Goal: Information Seeking & Learning: Check status

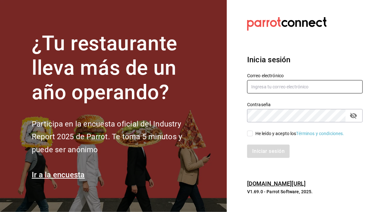
type input "[PERSON_NAME][EMAIL_ADDRESS][PERSON_NAME][DOMAIN_NAME]"
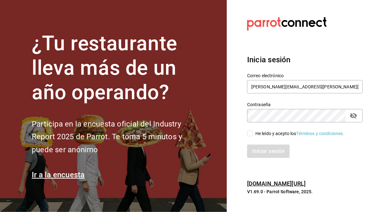
click at [250, 134] on input "He leído y acepto los Términos y condiciones." at bounding box center [250, 133] width 6 height 6
checkbox input "true"
click at [258, 153] on button "Iniciar sesión" at bounding box center [268, 150] width 43 height 13
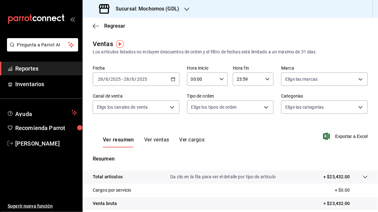
click at [173, 77] on icon "button" at bounding box center [173, 79] width 4 height 4
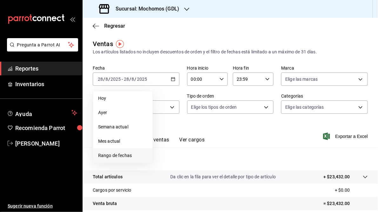
click at [116, 155] on span "Rango de fechas" at bounding box center [122, 155] width 49 height 7
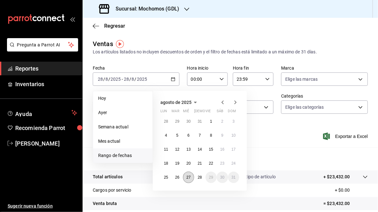
click at [187, 175] on abbr "27" at bounding box center [188, 177] width 4 height 4
click at [198, 177] on abbr "28" at bounding box center [199, 177] width 4 height 4
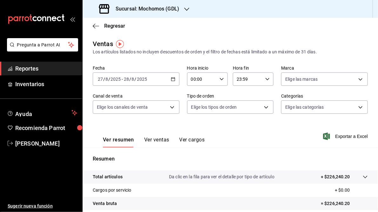
click at [220, 78] on icon "button" at bounding box center [221, 79] width 4 height 4
click at [195, 109] on span "05" at bounding box center [196, 107] width 10 height 5
type input "05:00"
click at [264, 78] on div at bounding box center [189, 106] width 378 height 212
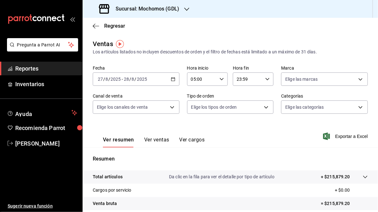
click at [265, 78] on icon "button" at bounding box center [267, 79] width 4 height 4
click at [241, 125] on span "05" at bounding box center [241, 125] width 10 height 5
type input "05:59"
click at [192, 124] on div at bounding box center [189, 106] width 378 height 212
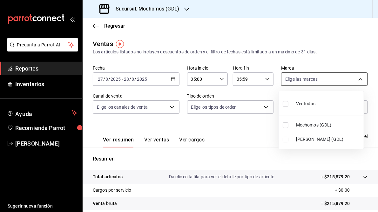
click at [358, 80] on body "Pregunta a Parrot AI Reportes Inventarios Ayuda Recomienda Parrot Juan Camacho …" at bounding box center [189, 106] width 378 height 212
click at [283, 138] on input "checkbox" at bounding box center [286, 140] width 6 height 6
checkbox input "true"
type input "9cac9703-0c5a-4d8b-addd-5b6b571d65b9"
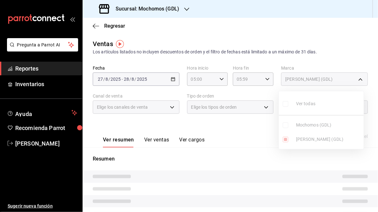
click at [239, 126] on div at bounding box center [189, 106] width 378 height 212
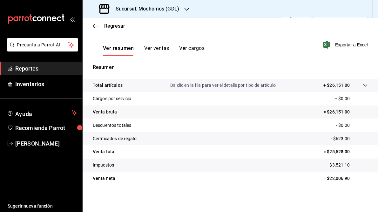
scroll to position [92, 0]
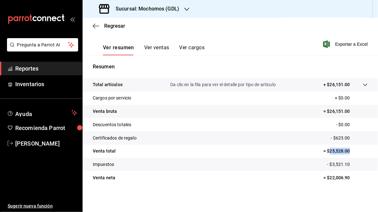
drag, startPoint x: 325, startPoint y: 151, endPoint x: 352, endPoint y: 152, distance: 26.7
click at [352, 152] on p "= $25,528.00" at bounding box center [345, 151] width 44 height 7
copy p "25,528.00"
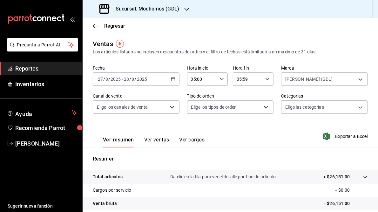
scroll to position [0, 0]
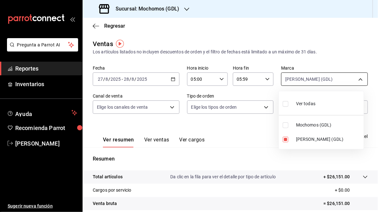
click at [359, 79] on body "Pregunta a Parrot AI Reportes Inventarios Ayuda Recomienda Parrot Juan Camacho …" at bounding box center [189, 106] width 378 height 212
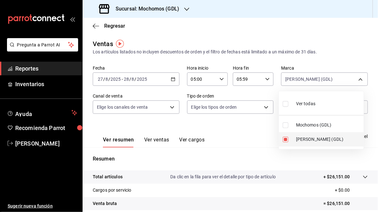
click at [288, 140] on input "checkbox" at bounding box center [286, 140] width 6 height 6
checkbox input "false"
click at [285, 126] on input "checkbox" at bounding box center [286, 125] width 6 height 6
checkbox input "true"
type input "36c25d4a-7cb0-456c-a434-e981d54830bc"
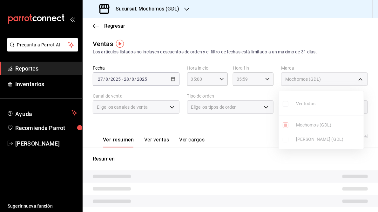
click at [234, 130] on div at bounding box center [189, 106] width 378 height 212
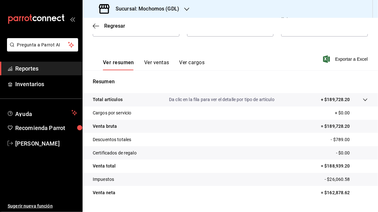
scroll to position [92, 0]
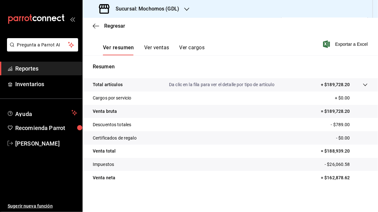
click at [324, 151] on p "= $188,939.20" at bounding box center [344, 151] width 47 height 7
drag, startPoint x: 323, startPoint y: 150, endPoint x: 347, endPoint y: 150, distance: 24.1
click at [347, 150] on p "= $188,939.20" at bounding box center [344, 151] width 47 height 7
copy p "188,939.20"
click at [134, 9] on h3 "Sucursal: Mochomos (GDL)" at bounding box center [144, 9] width 69 height 8
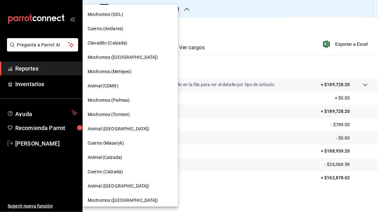
click at [107, 32] on span "Cuerno (Andares)" at bounding box center [106, 28] width 36 height 7
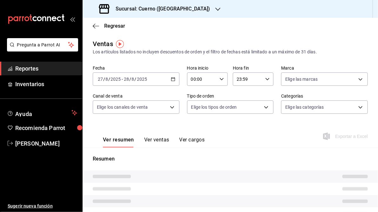
type input "05:00"
type input "05:59"
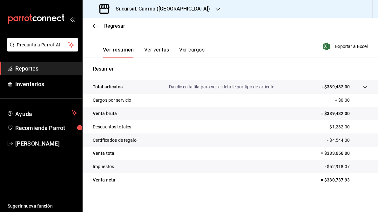
scroll to position [91, 0]
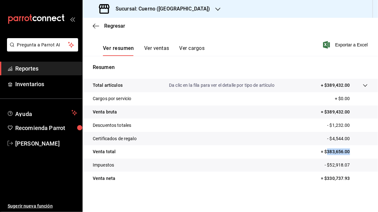
drag, startPoint x: 323, startPoint y: 151, endPoint x: 348, endPoint y: 151, distance: 24.8
click at [348, 151] on p "= $383,656.00" at bounding box center [344, 151] width 47 height 7
copy p "383,656.00"
click at [151, 11] on h3 "Sucursal: Cuerno (Andares)" at bounding box center [160, 9] width 100 height 8
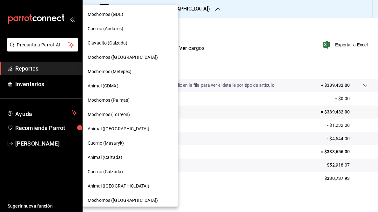
scroll to position [46, 0]
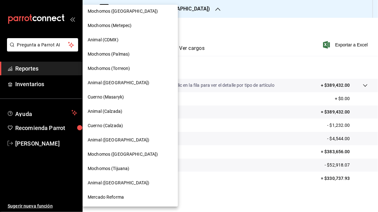
click at [112, 168] on span "Mochomos (Tijuana)" at bounding box center [109, 168] width 42 height 7
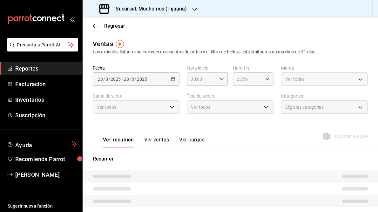
type input "05:00"
type input "05:59"
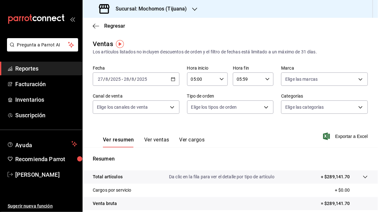
scroll to position [92, 0]
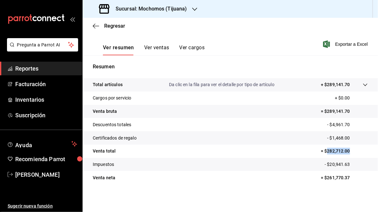
drag, startPoint x: 323, startPoint y: 151, endPoint x: 346, endPoint y: 153, distance: 23.2
click at [346, 153] on p "= $282,712.00" at bounding box center [344, 151] width 47 height 7
copy p "282,712.00"
click at [156, 10] on h3 "Sucursal: Mochomos (Tijuana)" at bounding box center [148, 9] width 77 height 8
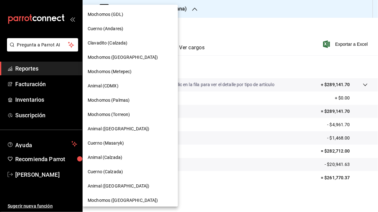
scroll to position [46, 0]
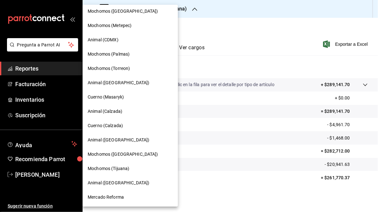
click at [107, 184] on span "Animal (Tijuana)" at bounding box center [119, 182] width 62 height 7
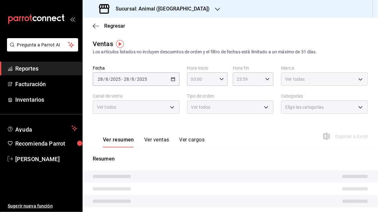
type input "05:00"
type input "05:59"
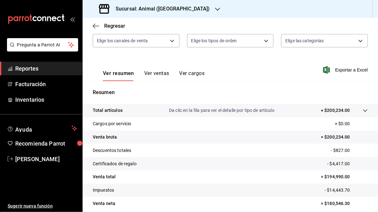
scroll to position [89, 0]
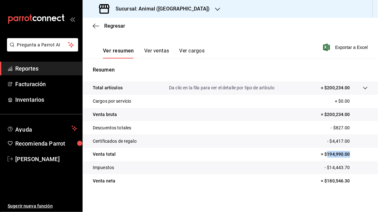
drag, startPoint x: 324, startPoint y: 154, endPoint x: 351, endPoint y: 151, distance: 27.2
click at [351, 151] on p "= $194,990.00" at bounding box center [344, 154] width 47 height 7
copy p "194,990.00"
click at [215, 10] on icon "button" at bounding box center [217, 9] width 5 height 5
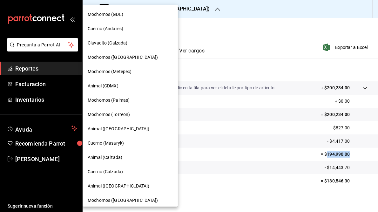
click at [111, 114] on span "Mochomos (Torreon)" at bounding box center [109, 114] width 42 height 7
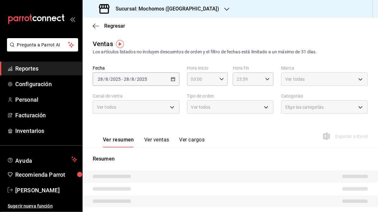
type input "05:00"
type input "05:59"
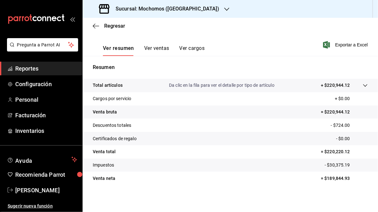
scroll to position [92, 0]
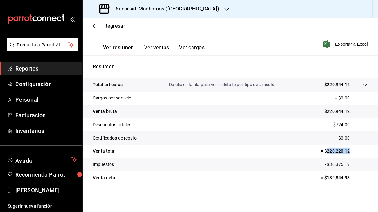
drag, startPoint x: 324, startPoint y: 150, endPoint x: 345, endPoint y: 149, distance: 21.3
click at [345, 149] on p "= $220,220.12" at bounding box center [344, 151] width 47 height 7
copy p "220,220.12"
click at [174, 10] on h3 "Sucursal: Mochomos (Torreon)" at bounding box center [164, 9] width 109 height 8
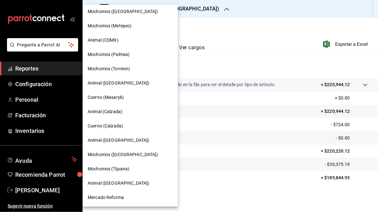
scroll to position [46, 0]
click at [119, 154] on span "Mochomos (Chihuahua)" at bounding box center [123, 154] width 70 height 7
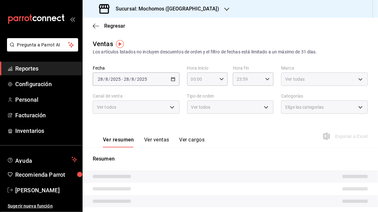
type input "05:00"
type input "05:59"
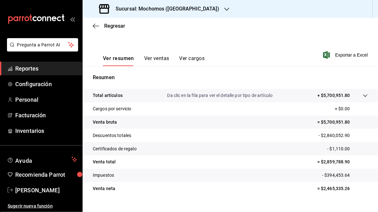
scroll to position [82, 0]
drag, startPoint x: 320, startPoint y: 161, endPoint x: 346, endPoint y: 163, distance: 25.8
click at [346, 163] on p "= $2,859,788.90" at bounding box center [342, 161] width 50 height 7
copy p "2,859,788.90"
click at [224, 9] on icon "button" at bounding box center [226, 9] width 5 height 5
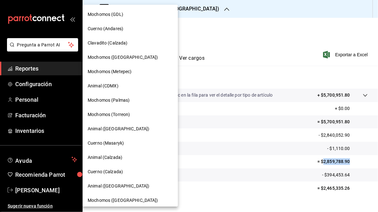
click at [112, 141] on span "Cuerno (Masaryk)" at bounding box center [106, 143] width 36 height 7
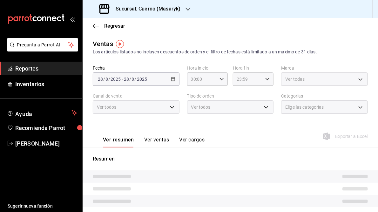
type input "05:00"
type input "05:59"
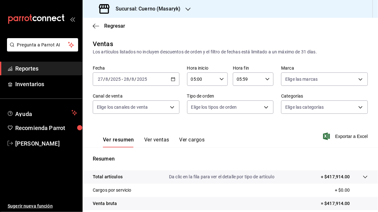
scroll to position [92, 0]
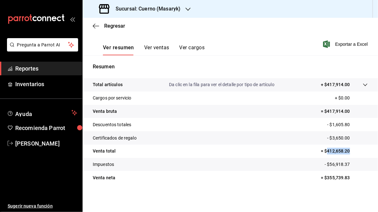
drag, startPoint x: 323, startPoint y: 152, endPoint x: 346, endPoint y: 151, distance: 22.9
click at [346, 151] on p "= $412,658.20" at bounding box center [344, 151] width 47 height 7
copy p "412,658.20"
click at [182, 8] on div "Sucursal: Cuerno (Masaryk)" at bounding box center [140, 9] width 105 height 18
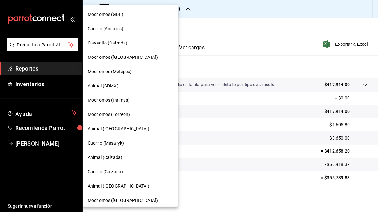
scroll to position [46, 0]
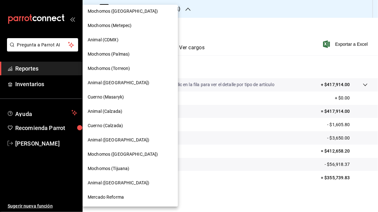
click at [101, 196] on span "Mercado Reforma" at bounding box center [106, 197] width 36 height 7
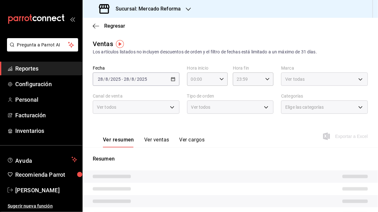
type input "05:00"
type input "05:59"
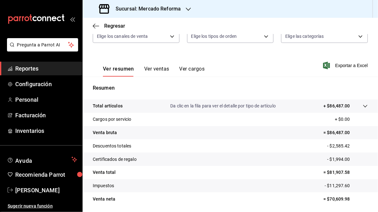
scroll to position [77, 0]
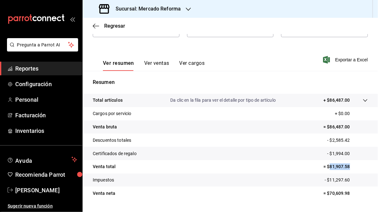
drag, startPoint x: 326, startPoint y: 166, endPoint x: 356, endPoint y: 165, distance: 29.2
click at [356, 165] on p "= $81,907.58" at bounding box center [345, 166] width 44 height 7
copy p "81,907.58"
click at [161, 10] on h3 "Sucursal: Mercado Reforma" at bounding box center [145, 9] width 70 height 8
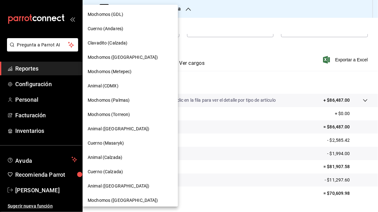
click at [104, 86] on span "Animal (CDMX)" at bounding box center [103, 86] width 31 height 7
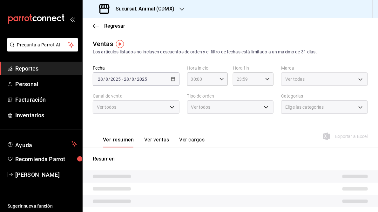
type input "05:00"
type input "05:59"
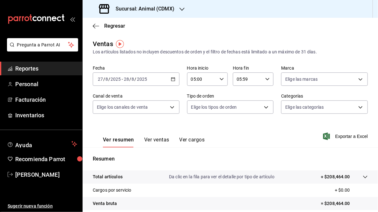
scroll to position [84, 0]
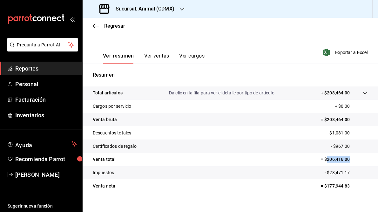
drag, startPoint x: 323, startPoint y: 160, endPoint x: 347, endPoint y: 160, distance: 24.1
click at [347, 160] on p "= $206,416.00" at bounding box center [344, 159] width 47 height 7
copy p "206,416.00"
click at [180, 10] on icon "button" at bounding box center [181, 9] width 5 height 3
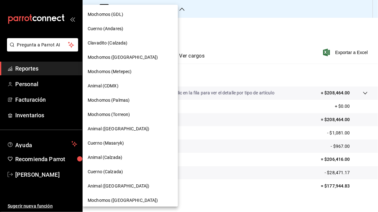
click at [239, 8] on div at bounding box center [189, 106] width 378 height 212
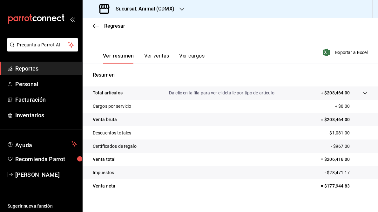
click at [143, 9] on h3 "Sucursal: Animal (CDMX)" at bounding box center [142, 9] width 64 height 8
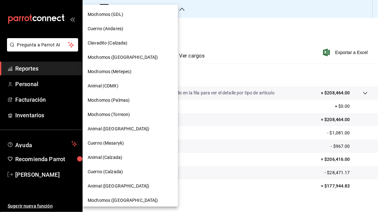
click at [115, 184] on span "Animal (St Regis)" at bounding box center [119, 186] width 62 height 7
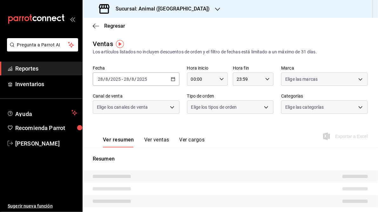
type input "05:00"
type input "05:59"
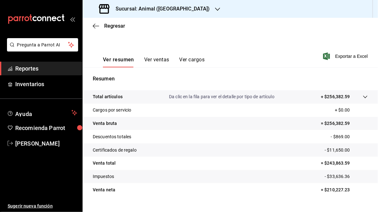
scroll to position [84, 0]
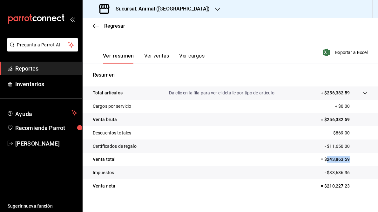
drag, startPoint x: 323, startPoint y: 159, endPoint x: 347, endPoint y: 158, distance: 24.1
click at [347, 158] on p "= $243,863.59" at bounding box center [344, 159] width 47 height 7
click at [215, 10] on icon "button" at bounding box center [217, 9] width 5 height 5
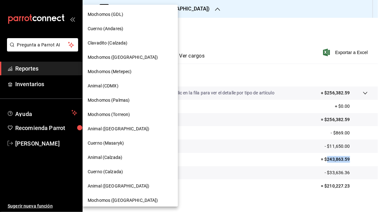
scroll to position [46, 0]
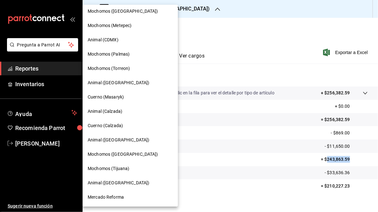
click at [113, 52] on span "Mochomos (Palmas)" at bounding box center [109, 54] width 42 height 7
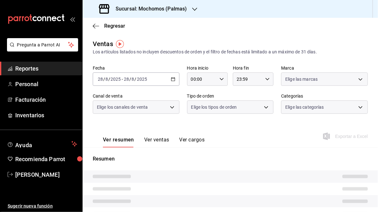
type input "05:00"
type input "05:59"
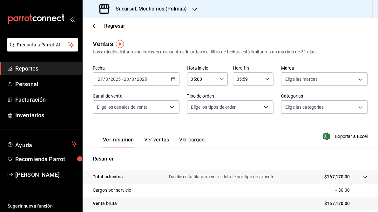
scroll to position [92, 0]
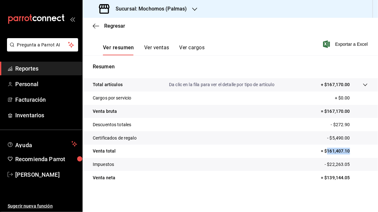
drag, startPoint x: 323, startPoint y: 151, endPoint x: 346, endPoint y: 150, distance: 22.2
click at [346, 150] on p "= $161,407.10" at bounding box center [344, 151] width 47 height 7
click at [150, 7] on h3 "Sucursal: Mochomos (Palmas)" at bounding box center [148, 9] width 77 height 8
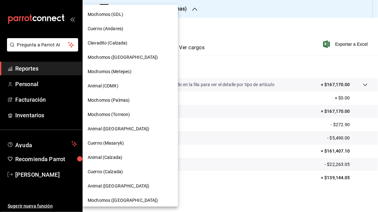
click at [103, 57] on span "Mochomos (Puebla)" at bounding box center [123, 57] width 70 height 7
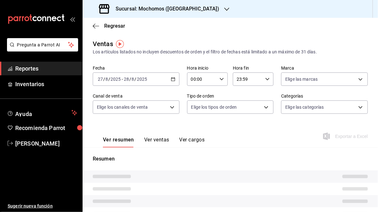
type input "05:00"
type input "05:59"
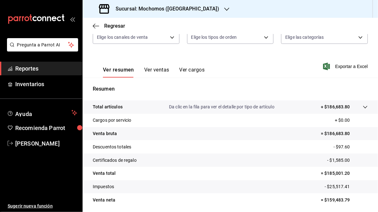
scroll to position [70, 0]
drag, startPoint x: 324, startPoint y: 172, endPoint x: 348, endPoint y: 175, distance: 24.2
click at [348, 175] on p "= $185,001.20" at bounding box center [344, 173] width 47 height 7
click at [162, 11] on h3 "Sucursal: Mochomos (Puebla)" at bounding box center [164, 9] width 109 height 8
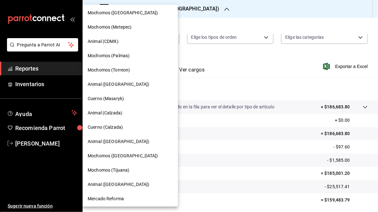
scroll to position [46, 0]
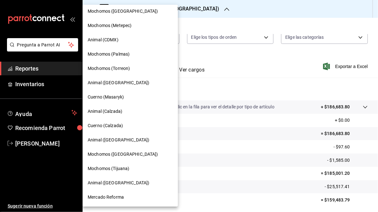
click at [97, 81] on span "Animal (Puebla)" at bounding box center [119, 82] width 62 height 7
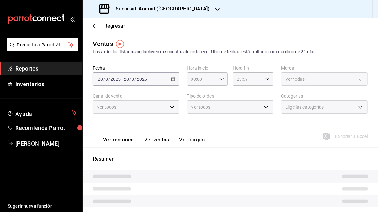
type input "05:00"
type input "05:59"
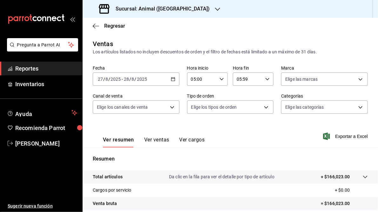
scroll to position [92, 0]
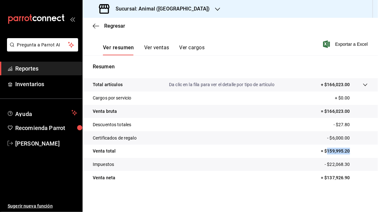
drag, startPoint x: 323, startPoint y: 150, endPoint x: 348, endPoint y: 154, distance: 24.7
click at [348, 154] on p "= $159,995.20" at bounding box center [344, 151] width 47 height 7
click at [215, 9] on icon "button" at bounding box center [217, 9] width 5 height 5
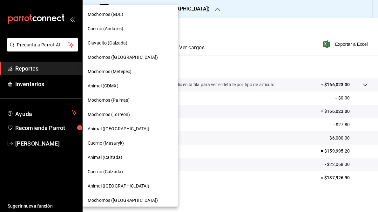
click at [226, 28] on div at bounding box center [189, 106] width 378 height 212
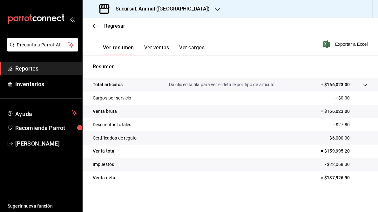
click at [215, 7] on icon "button" at bounding box center [217, 9] width 5 height 5
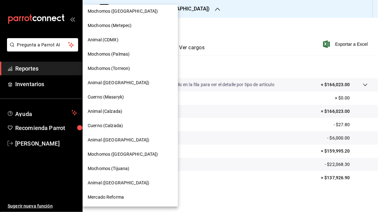
scroll to position [0, 0]
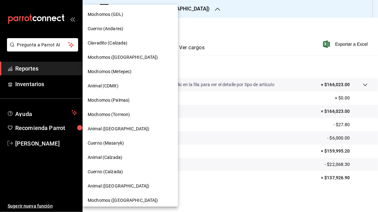
click at [99, 43] on span "Clavadito (Calzada)" at bounding box center [108, 43] width 40 height 7
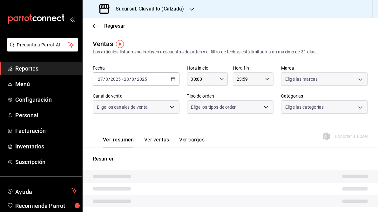
type input "05:00"
type input "05:59"
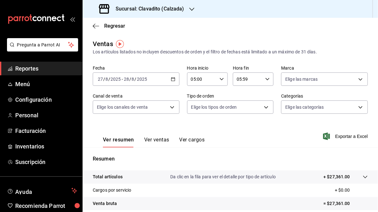
scroll to position [92, 0]
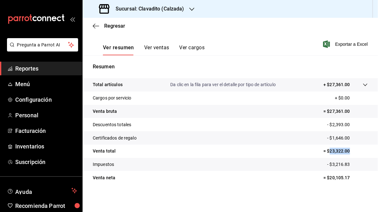
drag, startPoint x: 325, startPoint y: 151, endPoint x: 349, endPoint y: 152, distance: 23.2
click at [349, 152] on p "= $23,322.00" at bounding box center [345, 151] width 44 height 7
click at [163, 10] on h3 "Sucursal: Clavadito (Calzada)" at bounding box center [147, 9] width 74 height 8
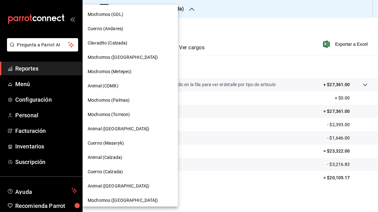
click at [105, 157] on span "Animal (Calzada)" at bounding box center [105, 157] width 35 height 7
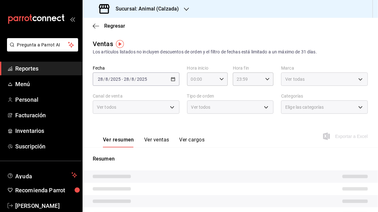
type input "05:00"
type input "05:59"
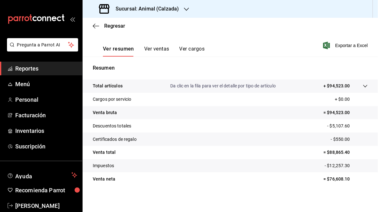
scroll to position [91, 0]
drag, startPoint x: 326, startPoint y: 150, endPoint x: 348, endPoint y: 150, distance: 22.2
click at [348, 150] on p "= $88,865.40" at bounding box center [345, 151] width 44 height 7
click at [177, 8] on h3 "Sucursal: Animal (Calzada)" at bounding box center [144, 9] width 68 height 8
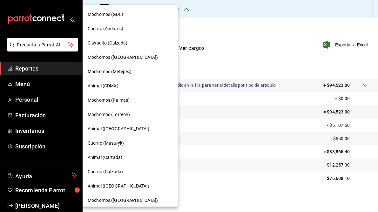
click at [106, 172] on span "Cuerno (Calzada)" at bounding box center [105, 171] width 35 height 7
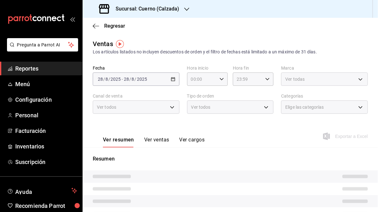
type input "05:00"
type input "05:59"
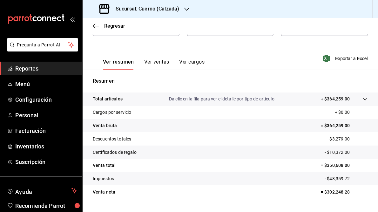
scroll to position [78, 0]
drag, startPoint x: 323, startPoint y: 165, endPoint x: 347, endPoint y: 163, distance: 23.9
click at [347, 163] on p "= $350,608.00" at bounding box center [344, 165] width 47 height 7
click at [184, 8] on icon "button" at bounding box center [186, 9] width 5 height 5
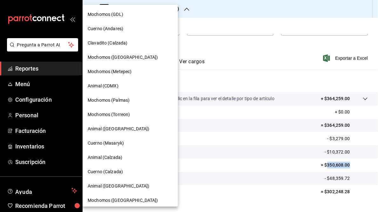
click at [117, 71] on span "Mochomos (Metepec)" at bounding box center [110, 71] width 44 height 7
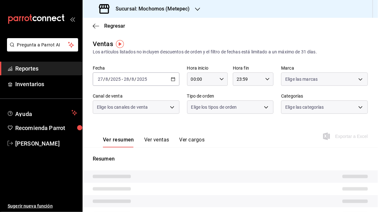
type input "05:00"
type input "05:59"
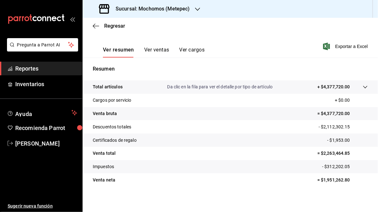
scroll to position [92, 0]
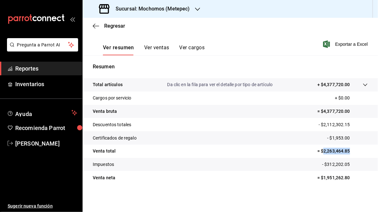
drag, startPoint x: 320, startPoint y: 151, endPoint x: 347, endPoint y: 151, distance: 27.0
click at [347, 151] on p "= $2,263,464.85" at bounding box center [342, 151] width 50 height 7
